Goal: Check status: Check status

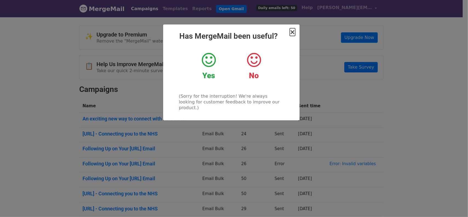
click at [292, 33] on span "×" at bounding box center [292, 32] width 5 height 8
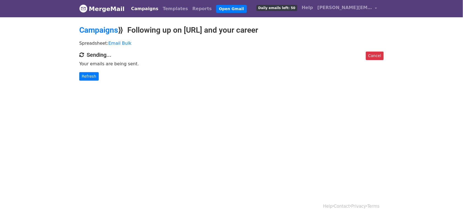
click at [88, 71] on div "Cancel Sending... Your emails are being sent. Refresh" at bounding box center [231, 66] width 313 height 29
click at [91, 76] on link "Refresh" at bounding box center [88, 76] width 19 height 9
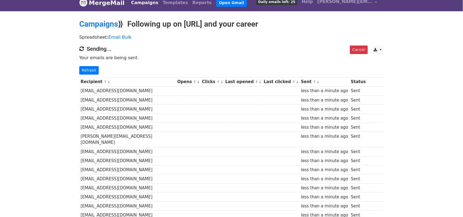
scroll to position [8, 0]
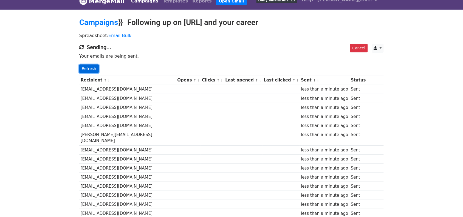
click at [81, 68] on link "Refresh" at bounding box center [88, 68] width 19 height 9
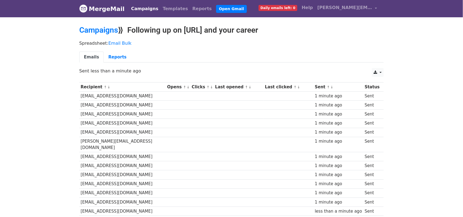
drag, startPoint x: 0, startPoint y: 0, endPoint x: 81, endPoint y: 68, distance: 106.0
click at [81, 68] on p "Sent less than a minute ago" at bounding box center [231, 71] width 305 height 6
click at [116, 58] on link "Reports" at bounding box center [117, 57] width 27 height 11
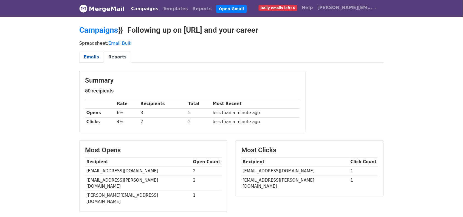
click at [88, 62] on link "Emails" at bounding box center [91, 57] width 24 height 11
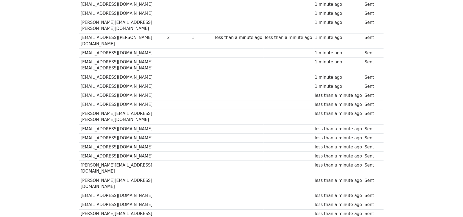
scroll to position [380, 0]
